Goal: Check status: Check status

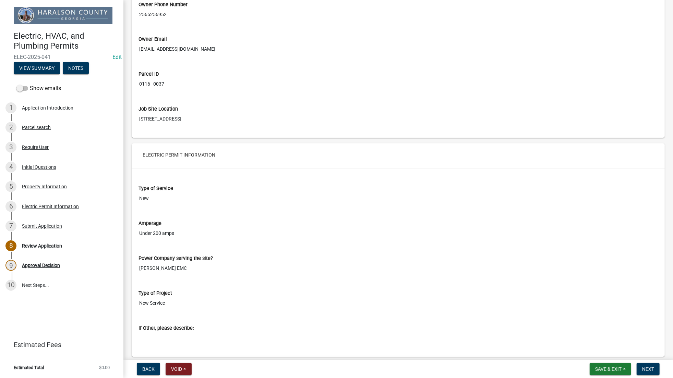
scroll to position [1261, 0]
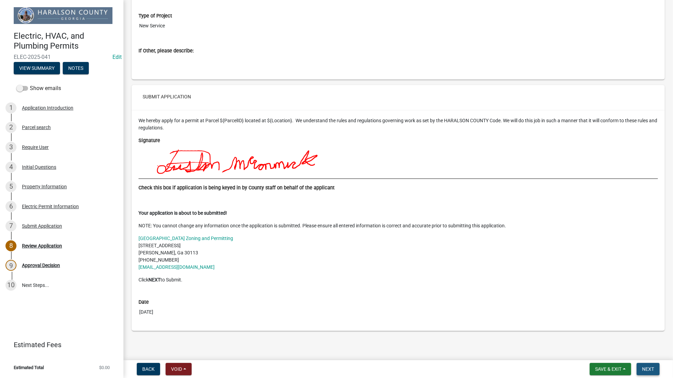
click at [651, 370] on span "Next" at bounding box center [648, 369] width 12 height 5
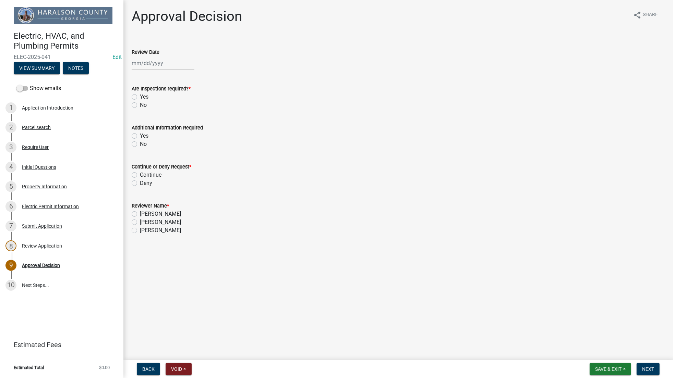
click at [136, 66] on div at bounding box center [163, 63] width 63 height 14
select select "9"
select select "2025"
click at [160, 109] on div "10" at bounding box center [160, 110] width 11 height 11
type input "[DATE]"
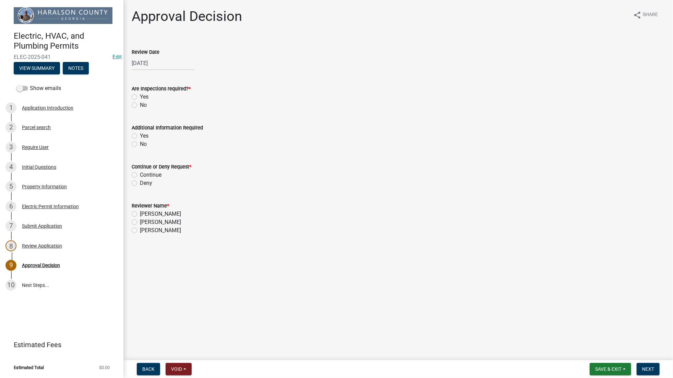
click at [140, 94] on label "Yes" at bounding box center [144, 97] width 9 height 8
click at [140, 94] on input "Yes" at bounding box center [142, 95] width 4 height 4
radio input "true"
click at [140, 145] on label "No" at bounding box center [143, 144] width 7 height 8
click at [140, 145] on input "No" at bounding box center [142, 142] width 4 height 4
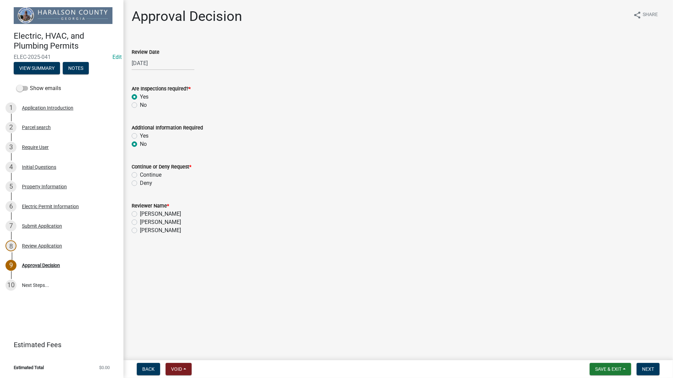
radio input "true"
click at [140, 174] on label "Continue" at bounding box center [151, 175] width 22 height 8
click at [140, 174] on input "Continue" at bounding box center [142, 173] width 4 height 4
radio input "true"
click at [140, 221] on label "[PERSON_NAME]" at bounding box center [160, 222] width 41 height 8
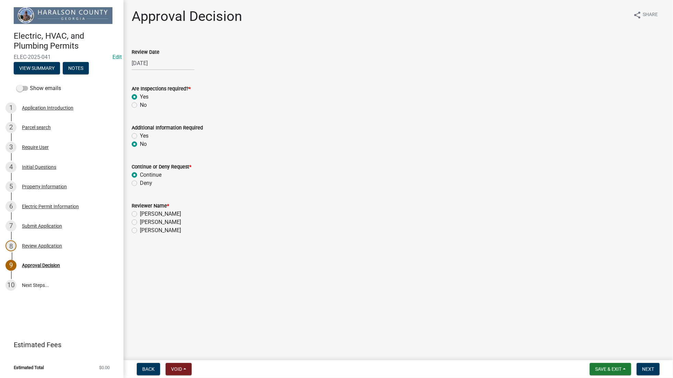
click at [140, 221] on input "[PERSON_NAME]" at bounding box center [142, 220] width 4 height 4
radio input "true"
click at [641, 366] on button "Next" at bounding box center [648, 369] width 23 height 12
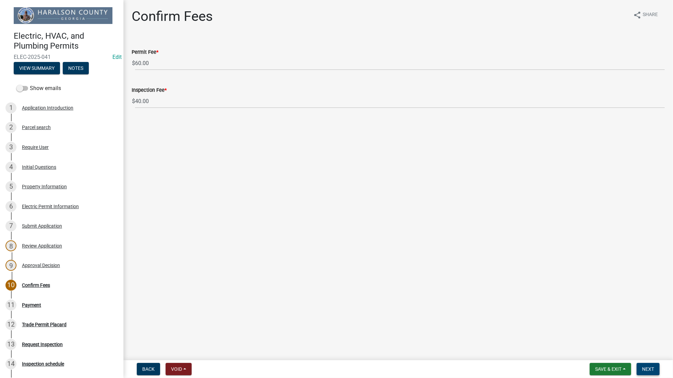
click at [648, 368] on span "Next" at bounding box center [648, 369] width 12 height 5
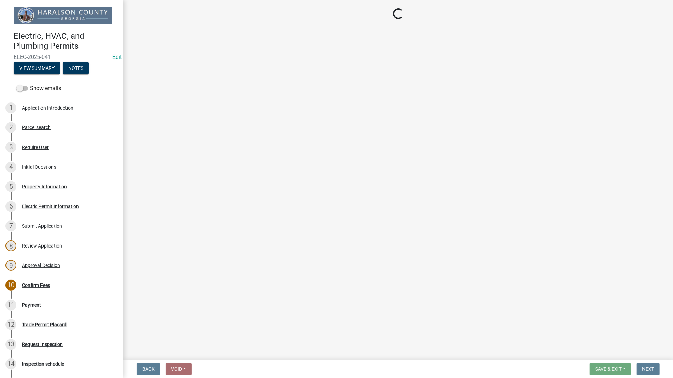
select select "3: 3"
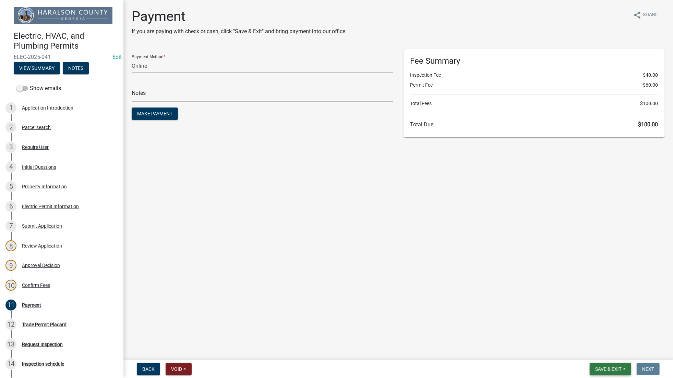
click at [597, 369] on span "Save & Exit" at bounding box center [608, 369] width 26 height 5
click at [596, 352] on button "Save & Exit" at bounding box center [603, 351] width 55 height 16
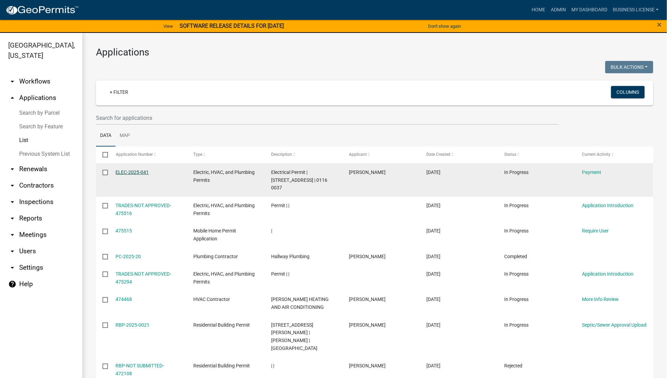
click at [129, 174] on link "ELEC-2025-041" at bounding box center [132, 172] width 33 height 5
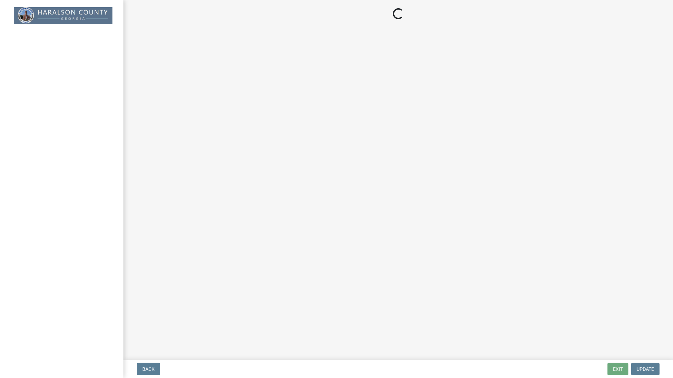
select select "3: 3"
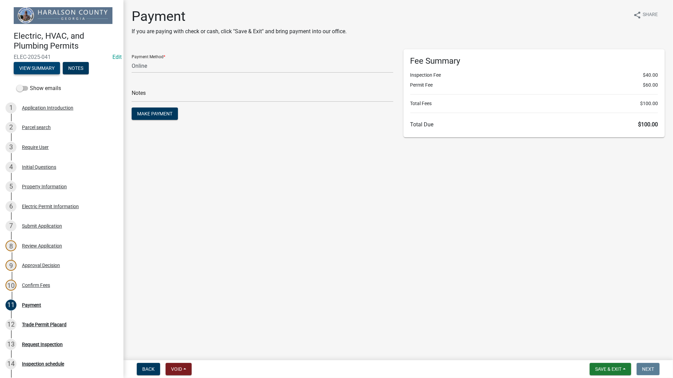
click at [29, 69] on button "View Summary" at bounding box center [37, 68] width 46 height 12
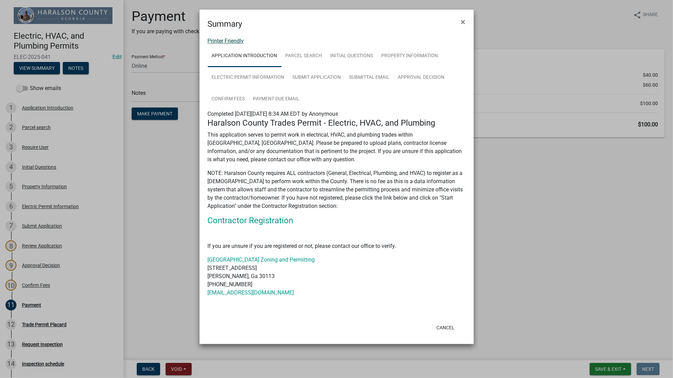
click at [228, 44] on link "Printer Friendly" at bounding box center [226, 41] width 36 height 7
